Goal: Complete application form

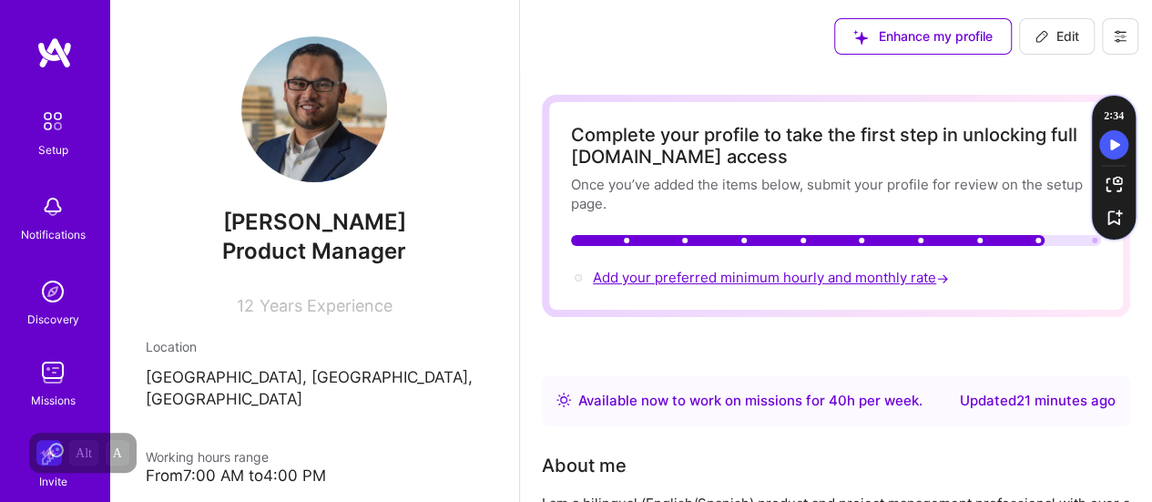
click at [787, 278] on span "Add your preferred minimum hourly and monthly rate →" at bounding box center [773, 277] width 360 height 17
select select "CA"
select select "Right Now"
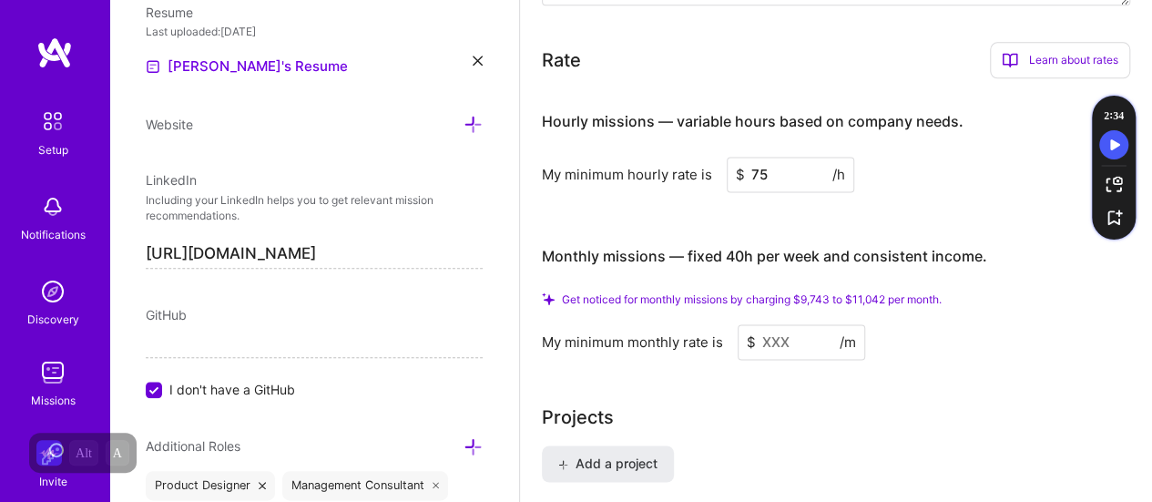
scroll to position [1198, 0]
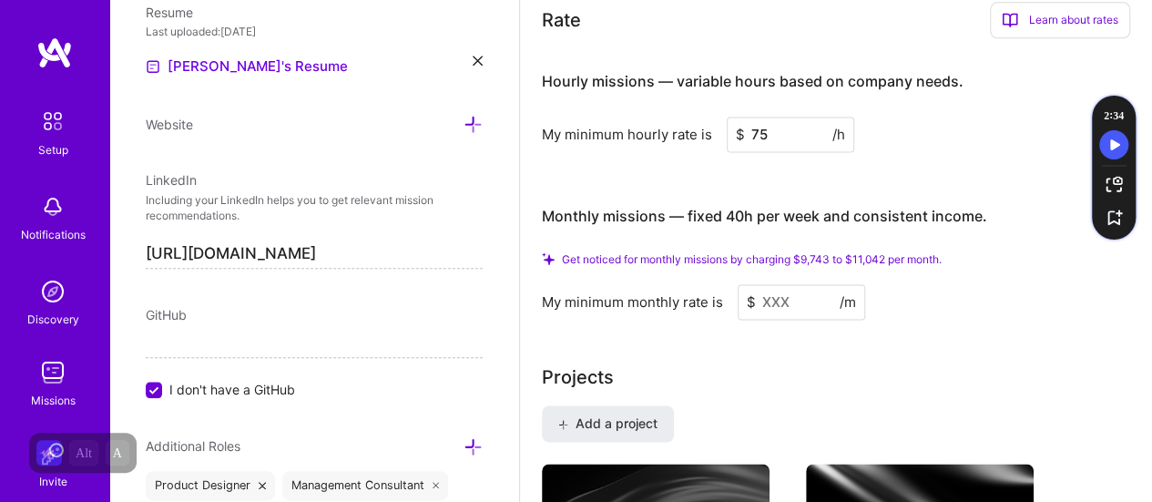
click at [792, 296] on input at bounding box center [801, 302] width 127 height 36
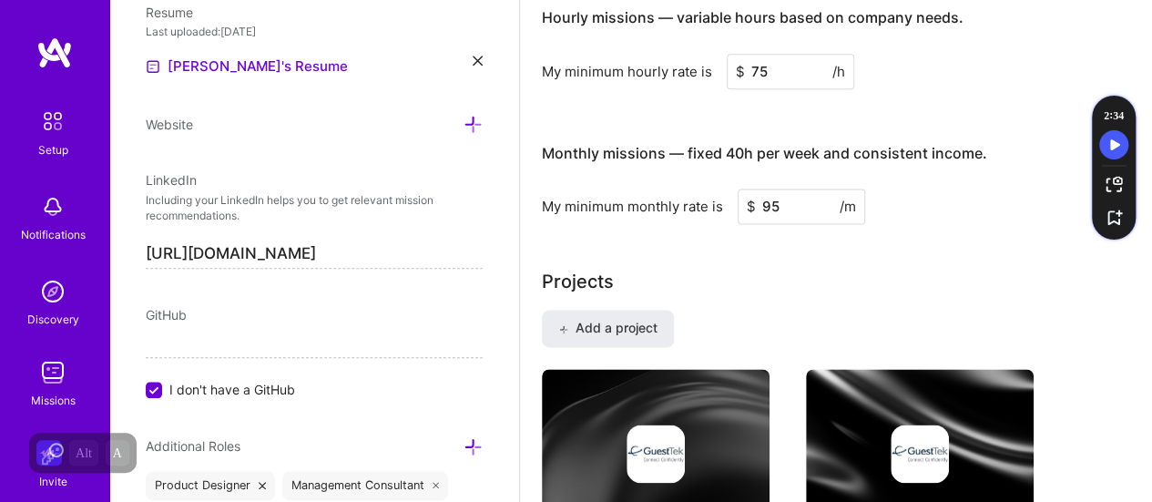
type input "9"
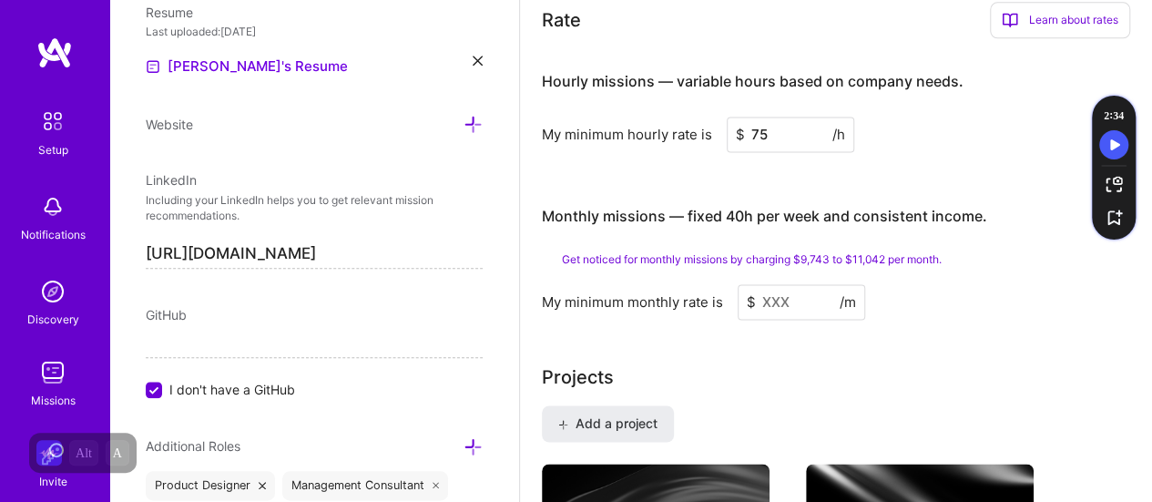
type input "9"
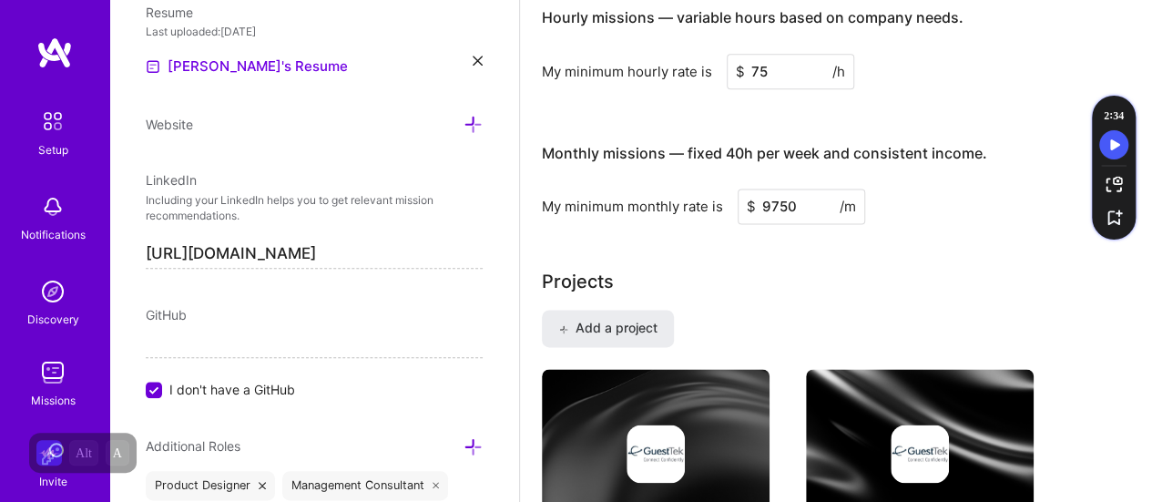
type input "9750"
click at [974, 286] on div "Projects" at bounding box center [836, 281] width 588 height 27
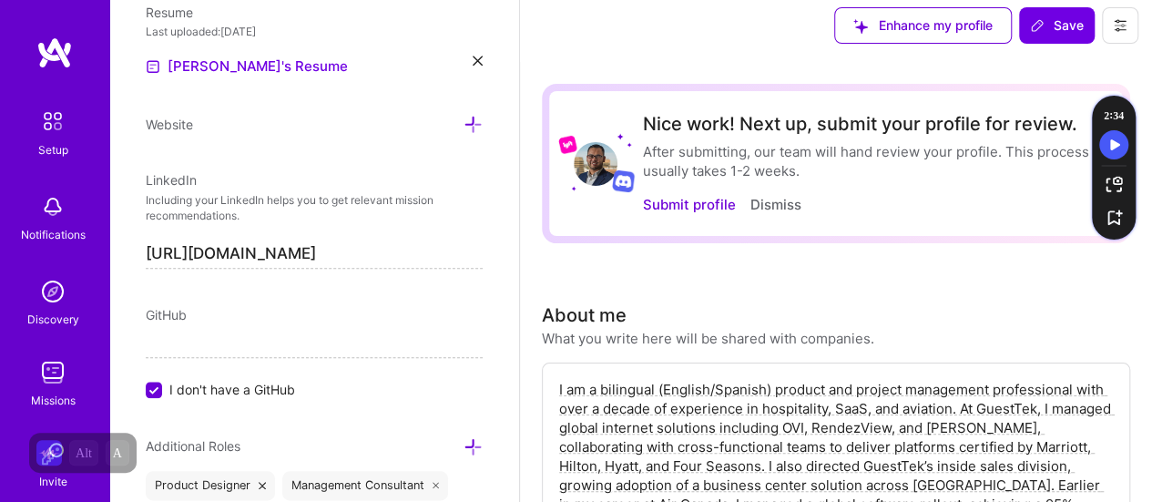
scroll to position [0, 0]
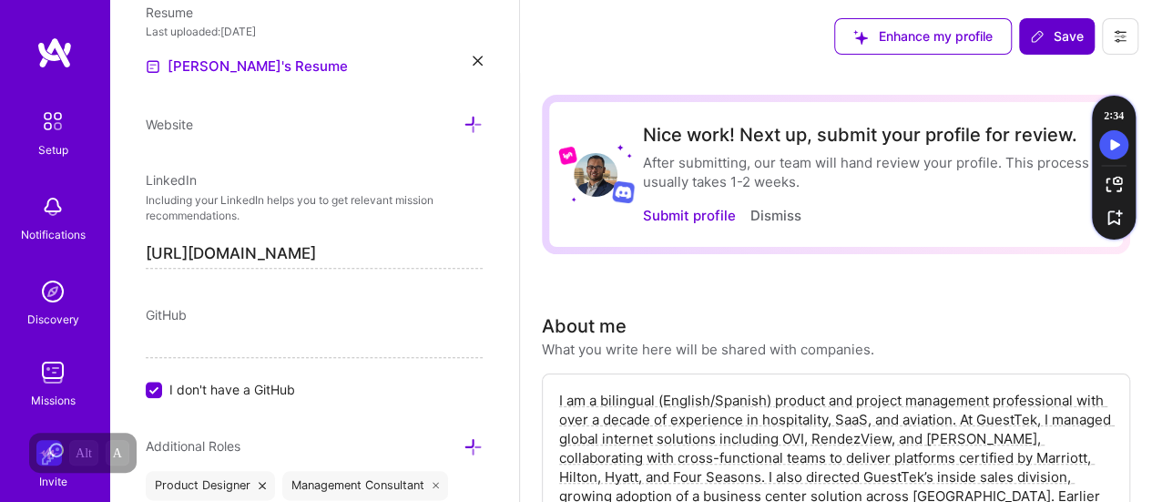
click at [1071, 43] on span "Save" at bounding box center [1057, 36] width 54 height 18
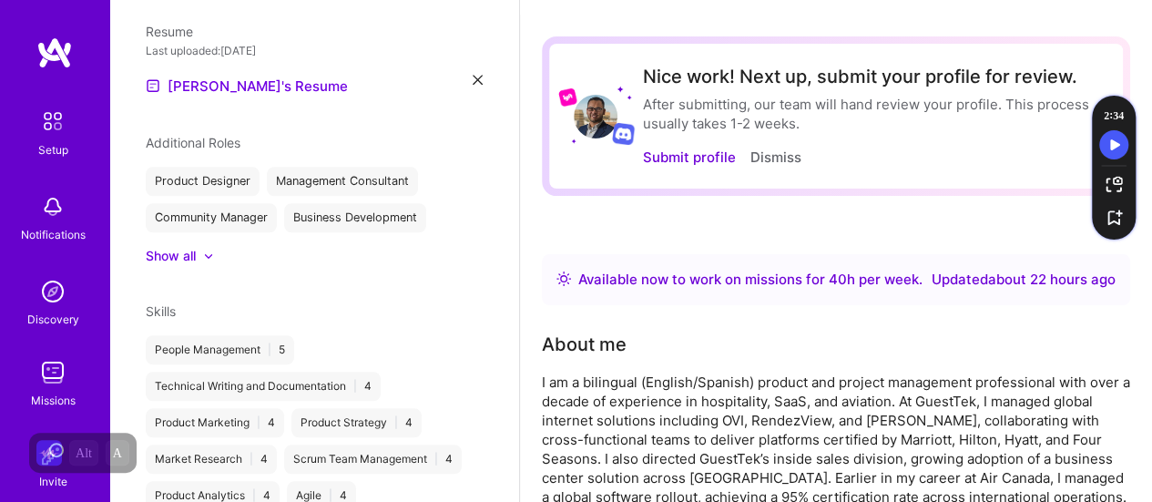
scroll to position [45, 0]
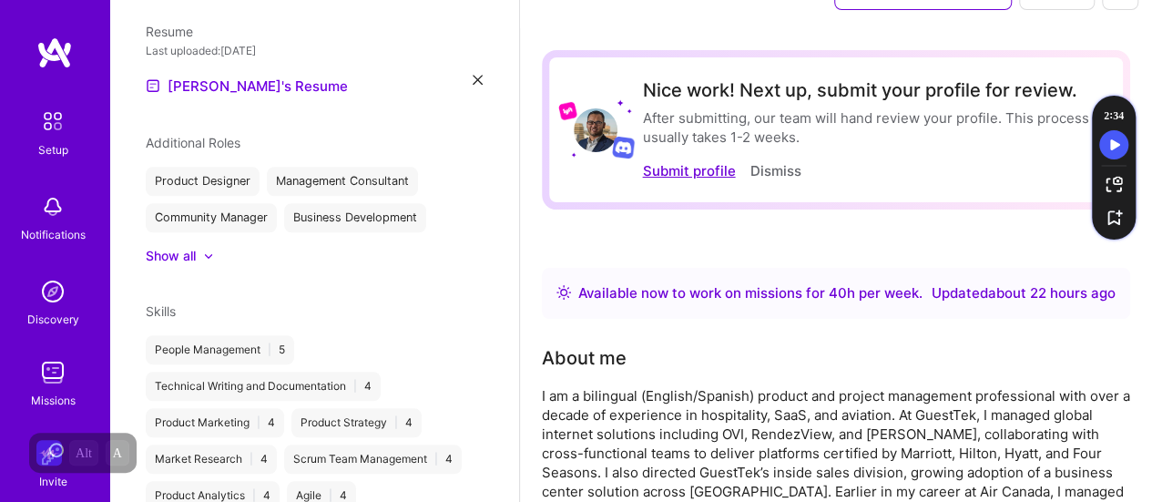
click at [688, 172] on button "Submit profile" at bounding box center [688, 170] width 93 height 19
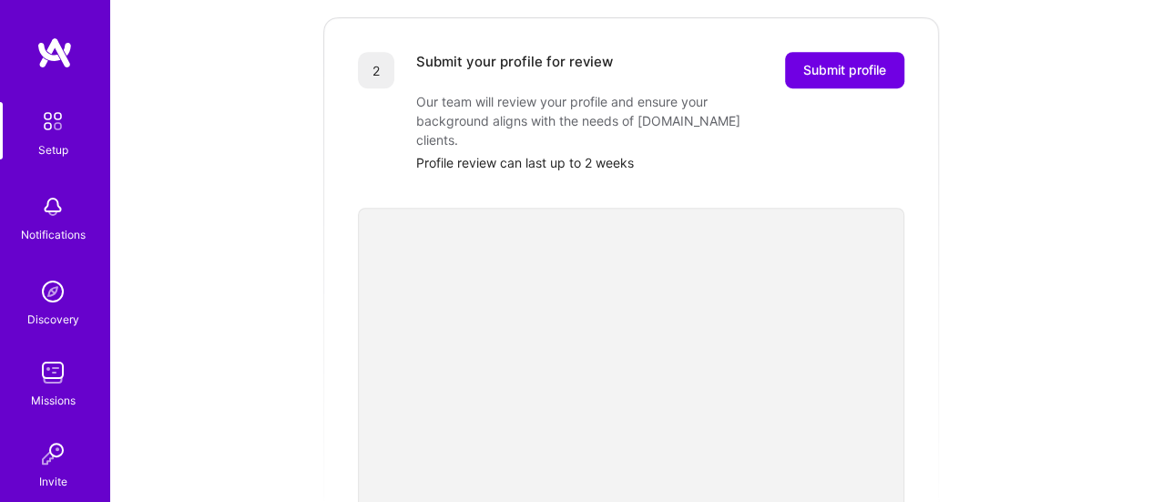
scroll to position [406, 0]
click at [861, 60] on span "Submit profile" at bounding box center [844, 69] width 83 height 18
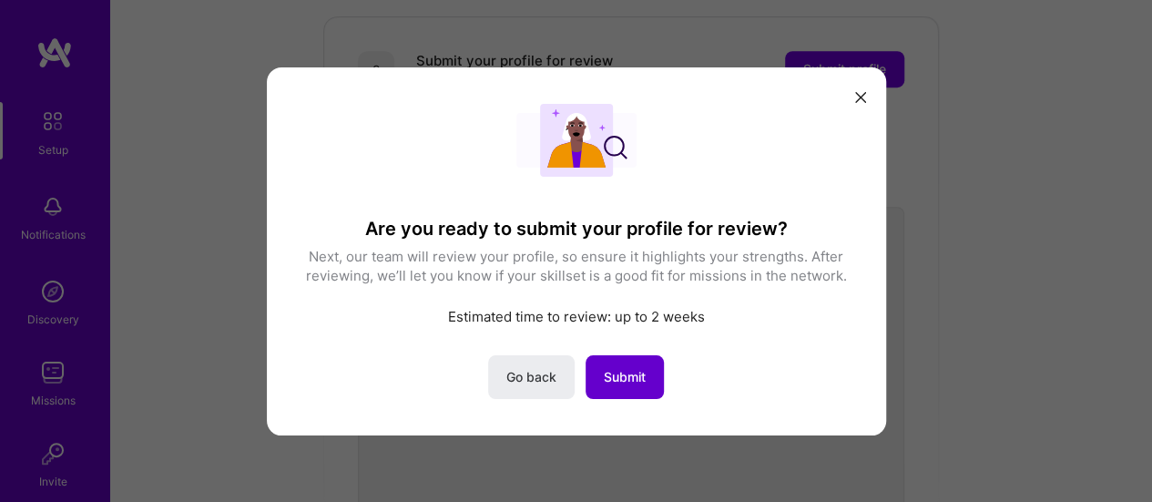
click at [629, 378] on span "Submit" at bounding box center [625, 376] width 42 height 18
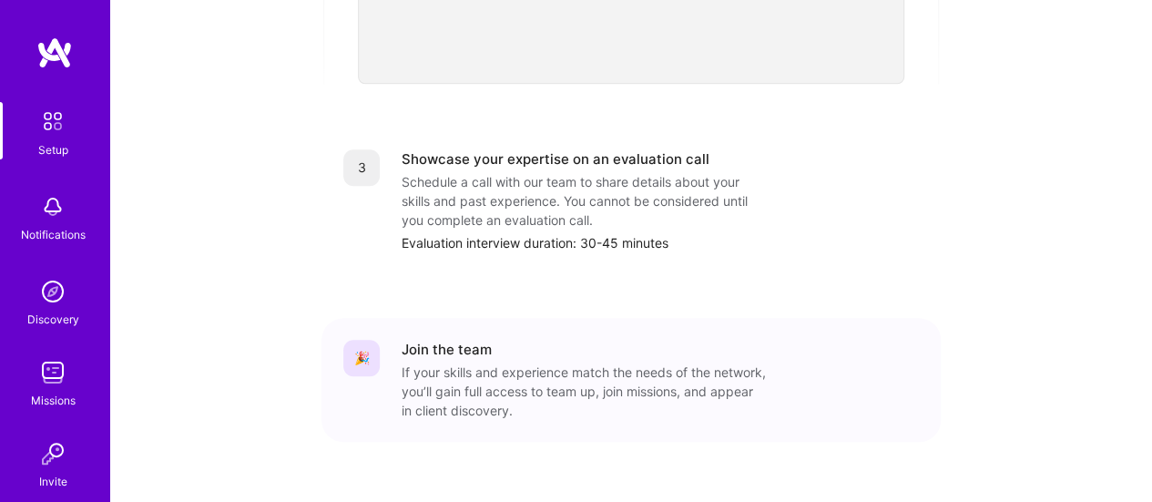
scroll to position [821, 0]
